Goal: Information Seeking & Learning: Learn about a topic

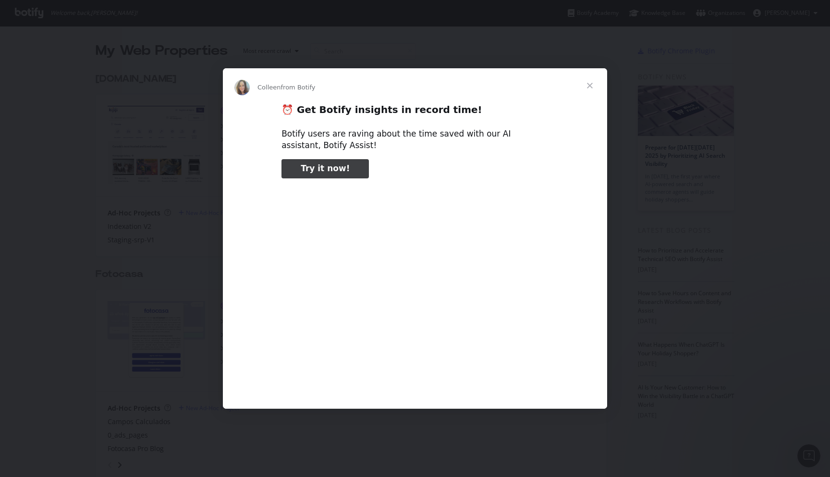
type input "211894"
click at [586, 86] on span "Close" at bounding box center [590, 85] width 35 height 35
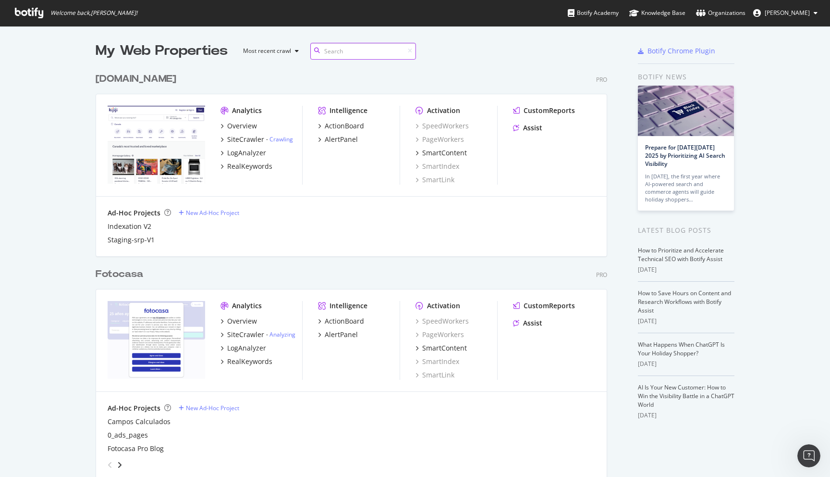
click at [333, 53] on input at bounding box center [363, 51] width 106 height 17
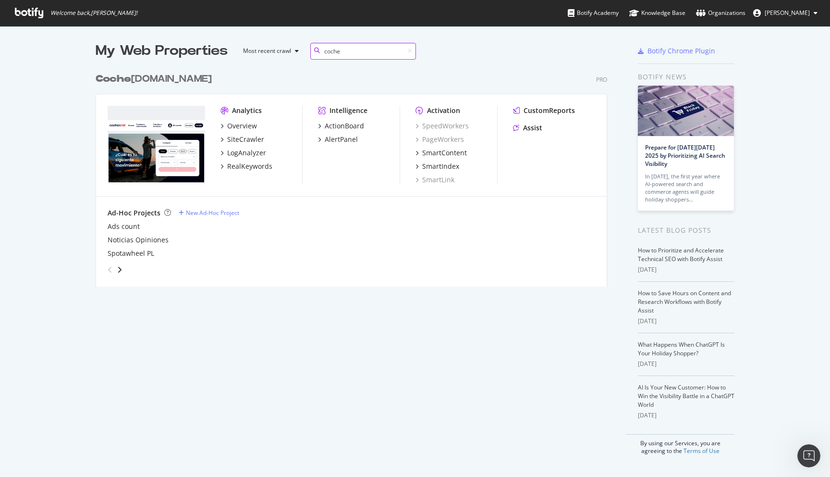
type input "coche"
click at [133, 79] on div "Coche [DOMAIN_NAME]" at bounding box center [154, 79] width 116 height 14
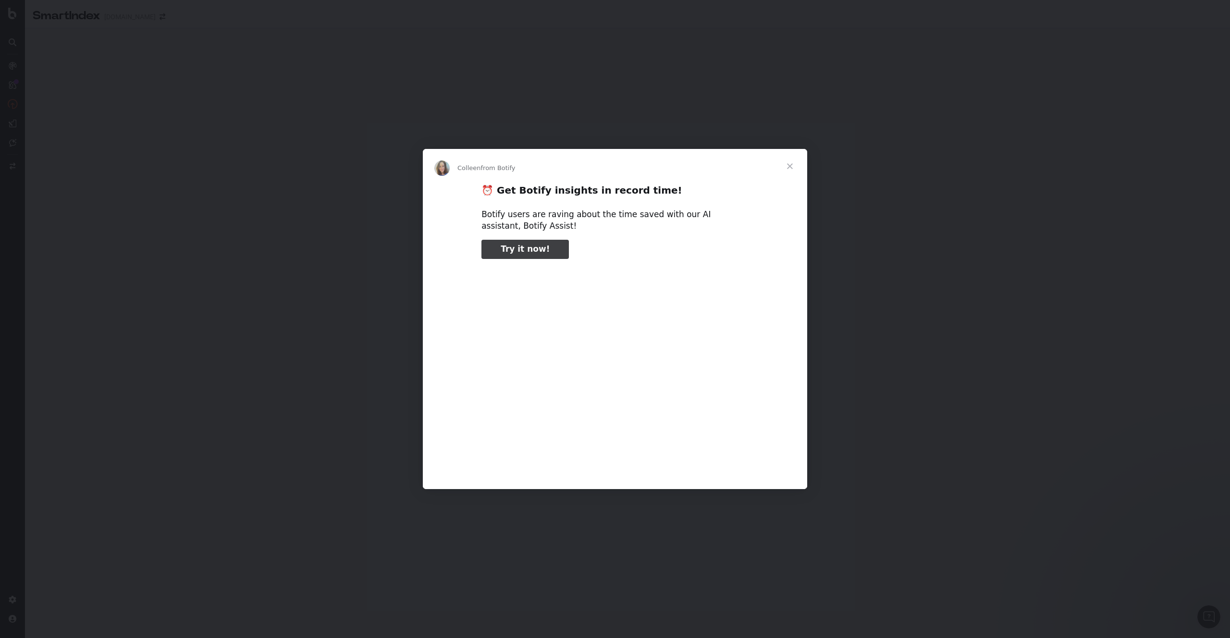
click at [792, 166] on span "Close" at bounding box center [790, 166] width 35 height 35
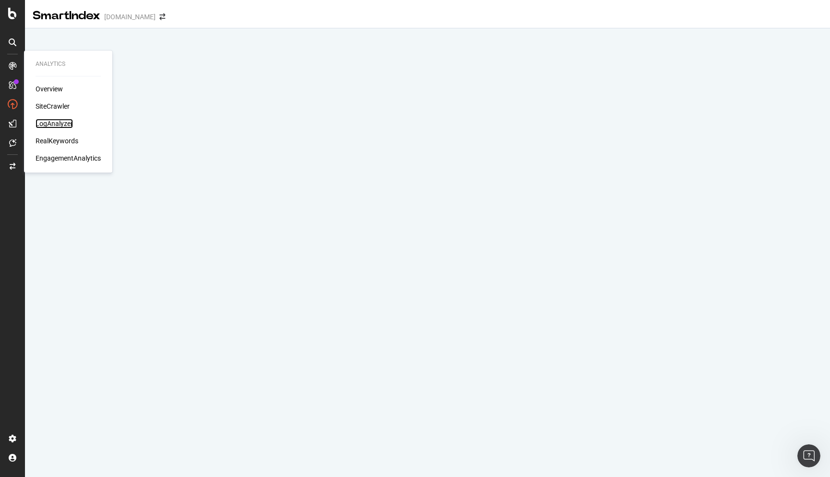
click at [51, 122] on div "LogAnalyzer" at bounding box center [54, 124] width 37 height 10
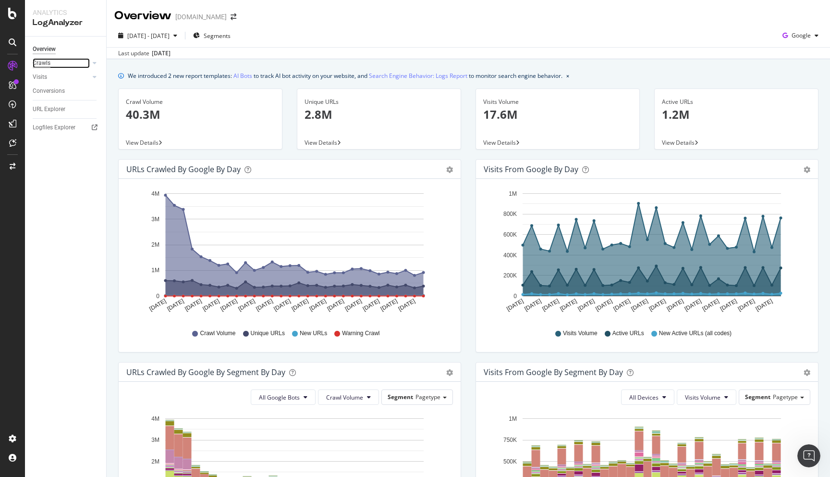
click at [47, 63] on div "Crawls" at bounding box center [42, 63] width 18 height 10
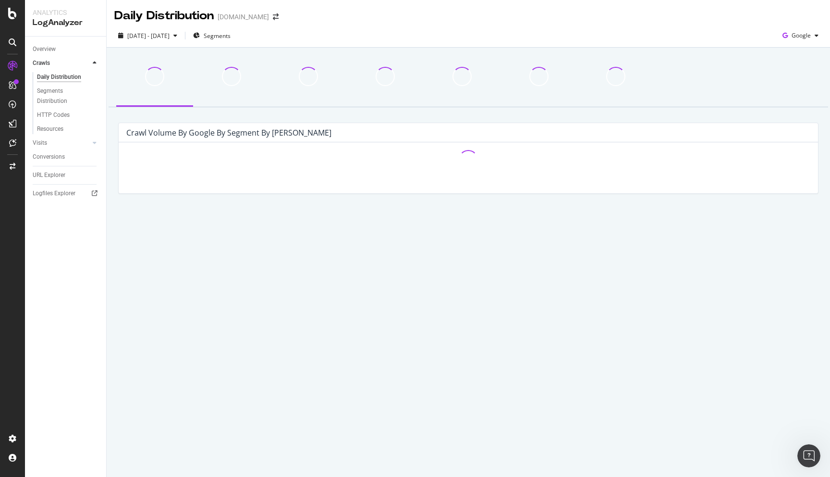
click at [95, 62] on icon at bounding box center [95, 63] width 4 height 6
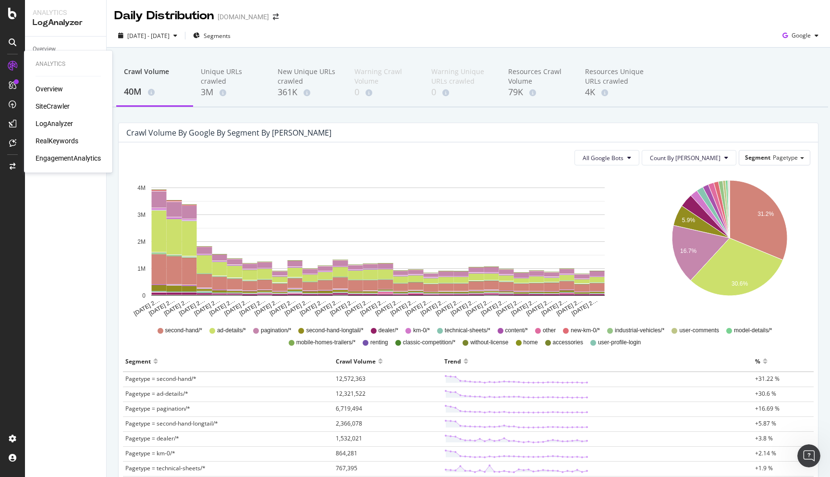
click at [62, 128] on div "Overview SiteCrawler LogAnalyzer RealKeywords EngagementAnalytics" at bounding box center [68, 123] width 65 height 79
